Goal: Participate in discussion: Engage in conversation with other users on a specific topic

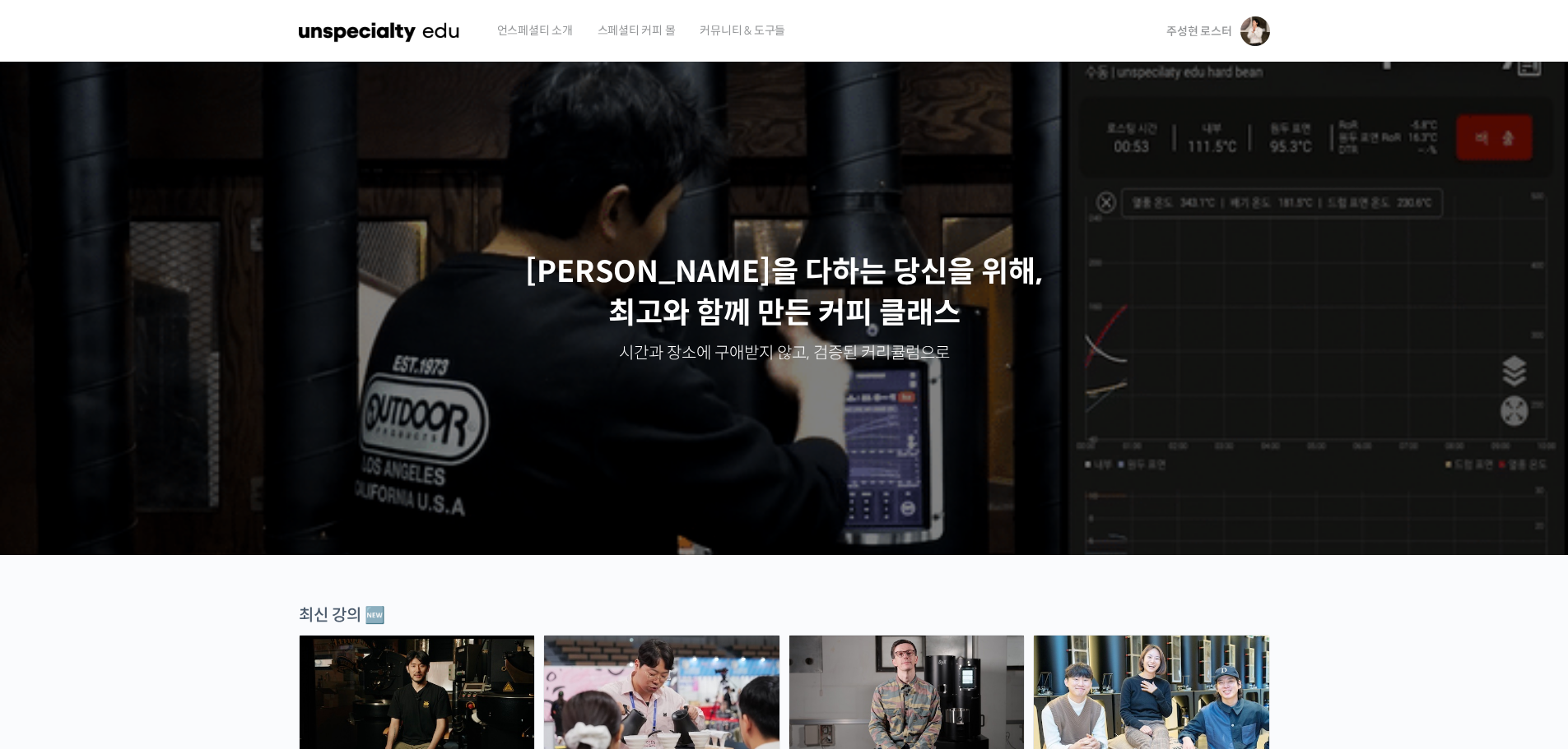
click at [1197, 28] on span "주성현 로스터" at bounding box center [1198, 31] width 65 height 15
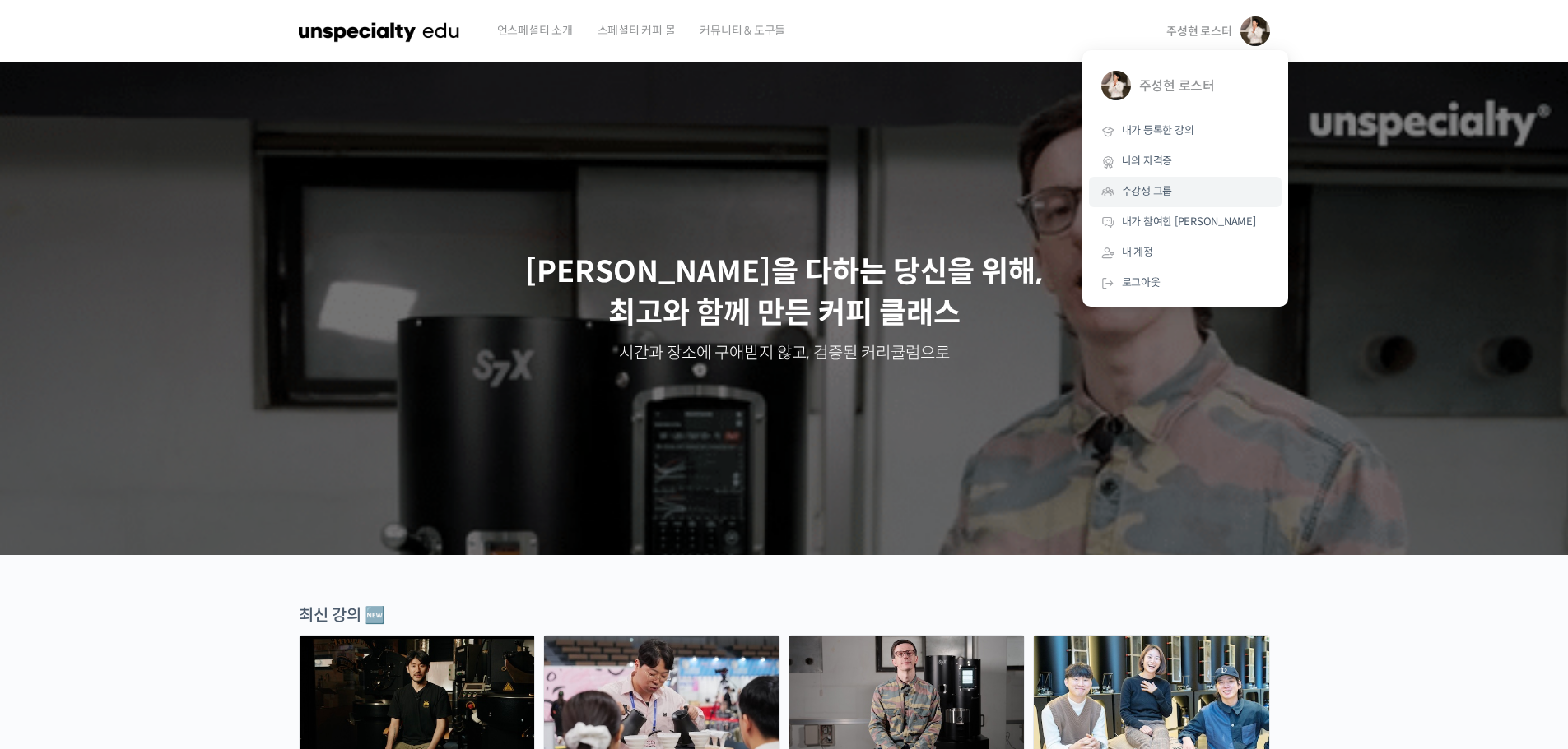
click at [1160, 193] on span "수강생 그룹" at bounding box center [1147, 191] width 51 height 14
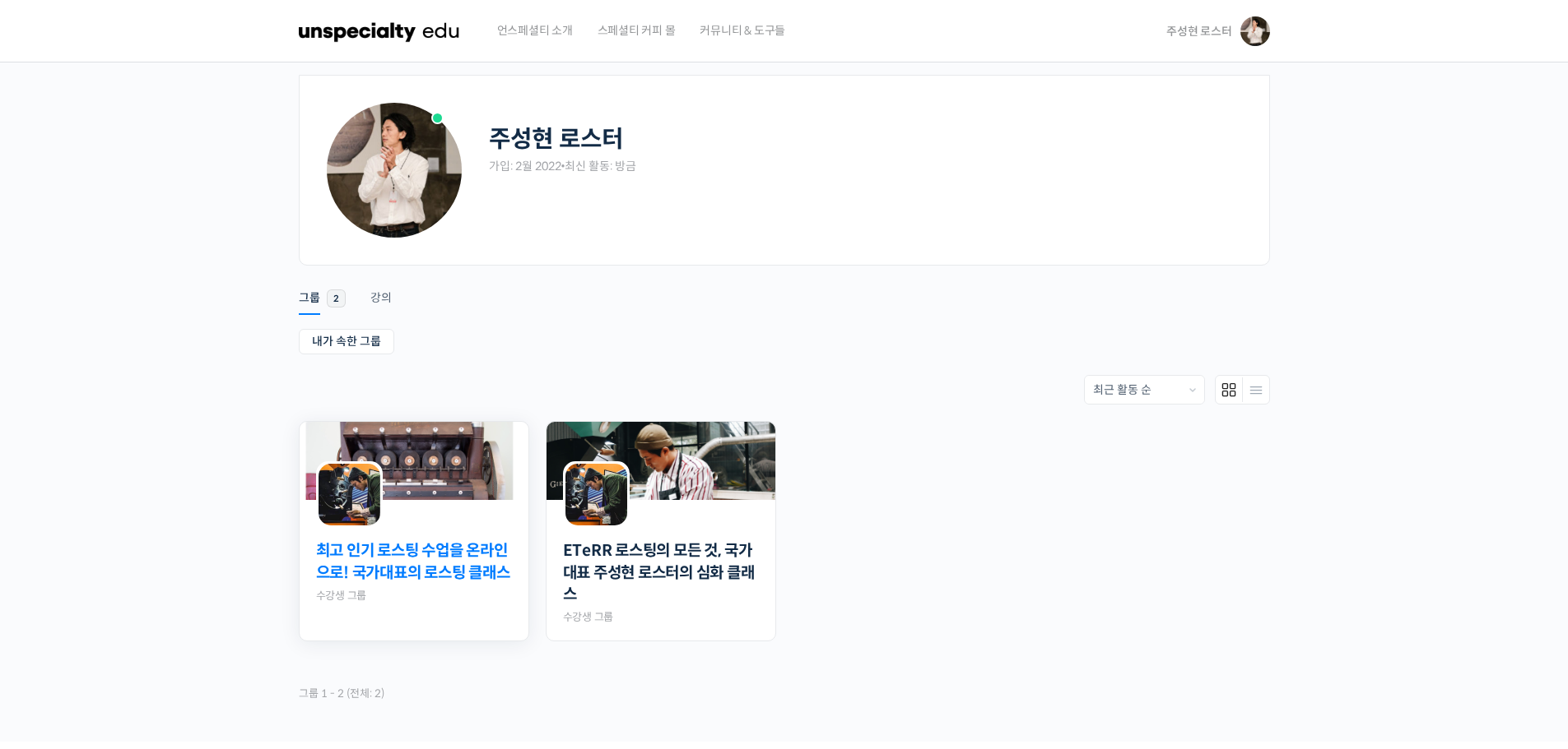
click at [444, 570] on link "최고 인기 로스팅 수업을 온라인으로! 국가대표의 로스팅 클래스" at bounding box center [413, 562] width 196 height 44
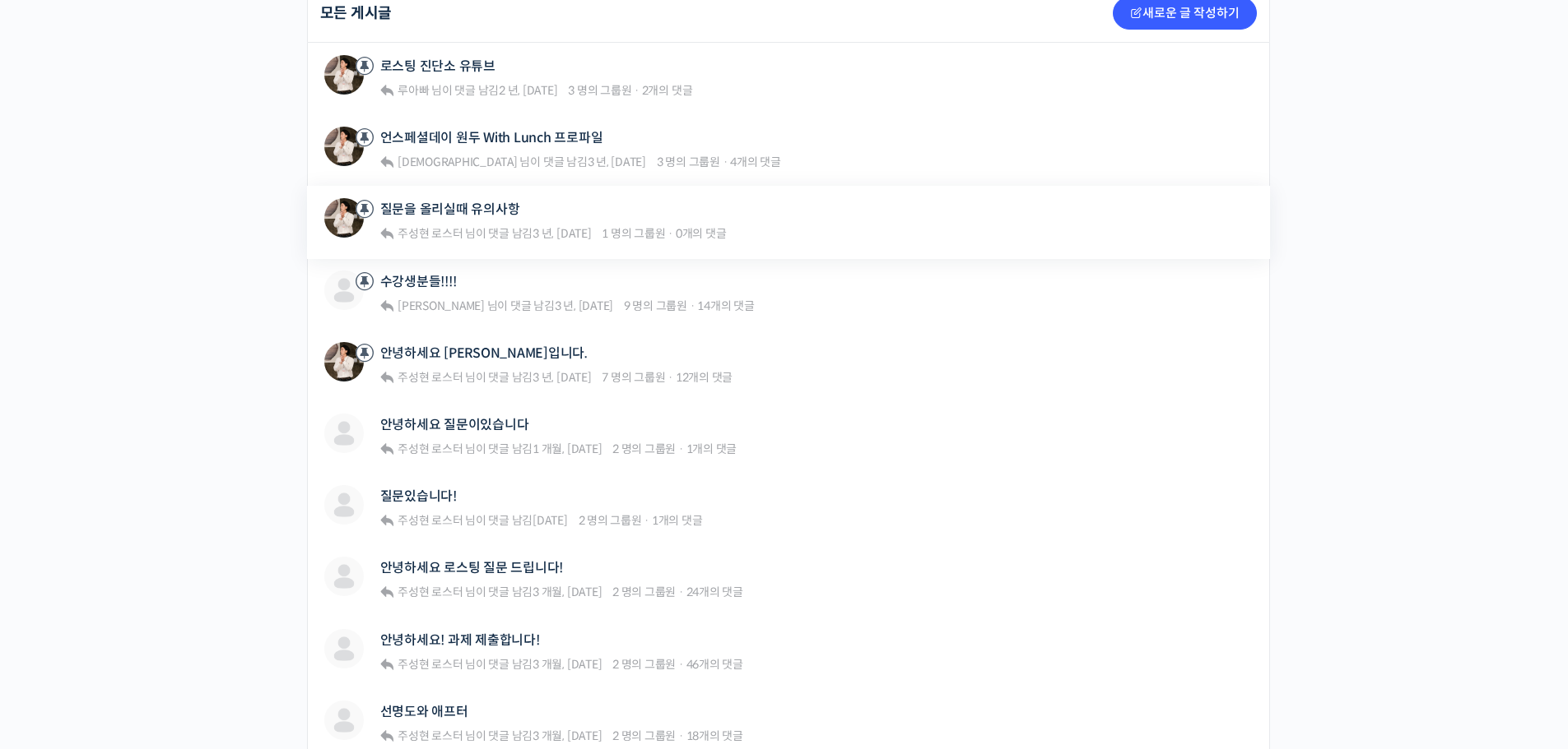
scroll to position [549, 0]
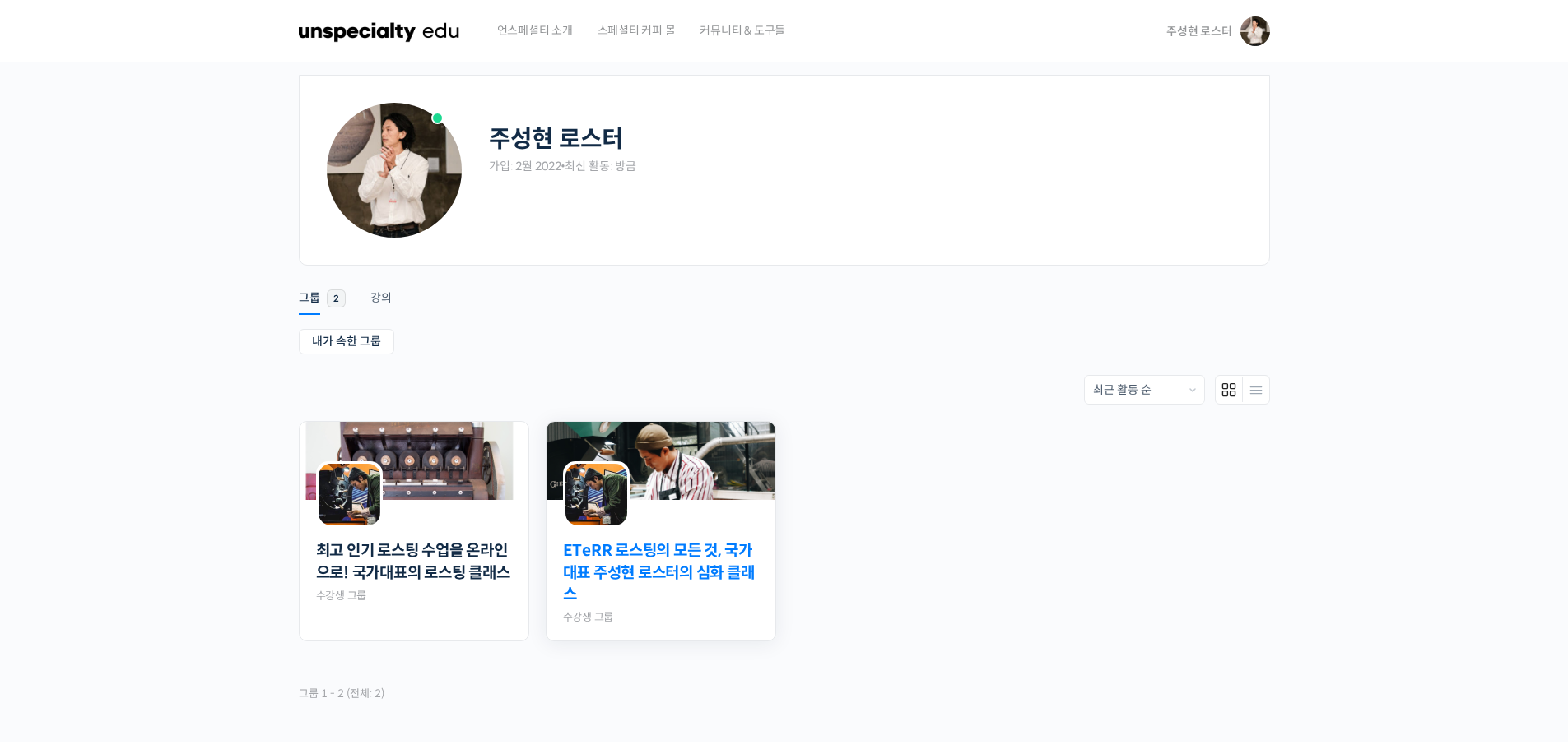
click at [649, 548] on link "ETeRR 로스팅의 모든 것, 국가대표 주성현 로스터의 심화 클래스" at bounding box center [660, 573] width 196 height 66
